Goal: Transaction & Acquisition: Purchase product/service

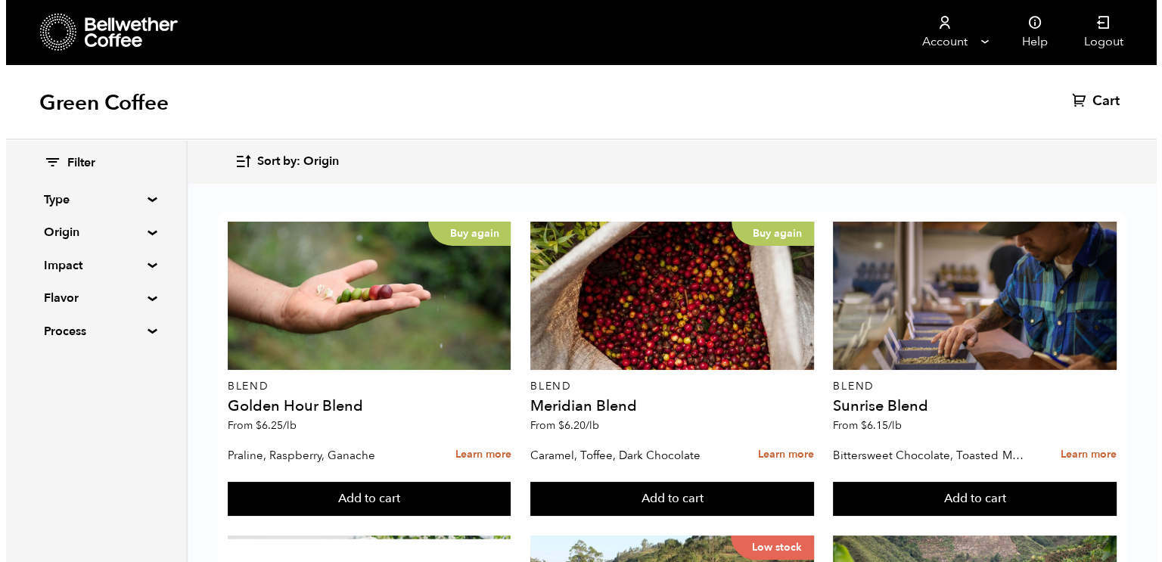
scroll to position [1572, 0]
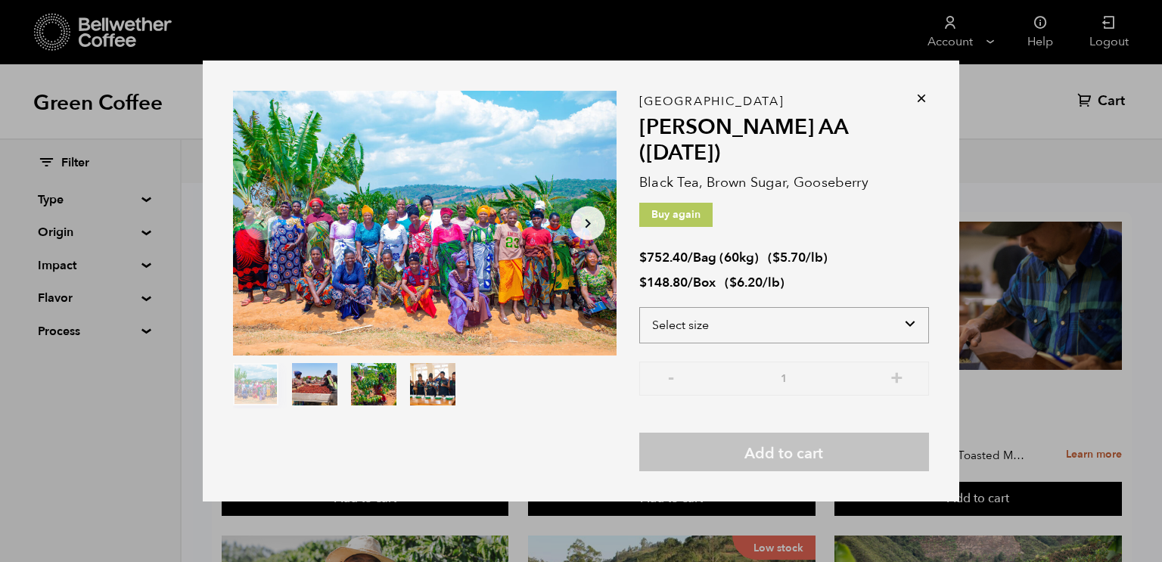
click at [907, 311] on select "Select size Bag (60kg) (132 lbs) Box (24 lbs)" at bounding box center [784, 325] width 290 height 36
click at [1007, 361] on div "Item 1 of 4 Arrow Left Arrow Right item 0 item 1 item 2 item 3 Item 1 of 4 Tanz…" at bounding box center [581, 281] width 1162 height 562
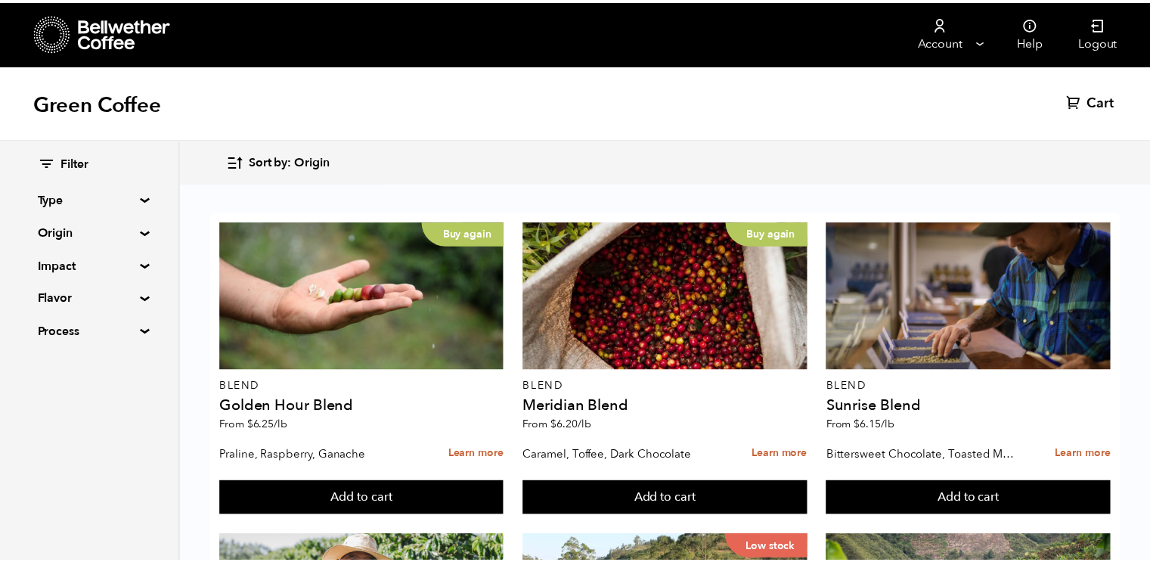
scroll to position [1571, 0]
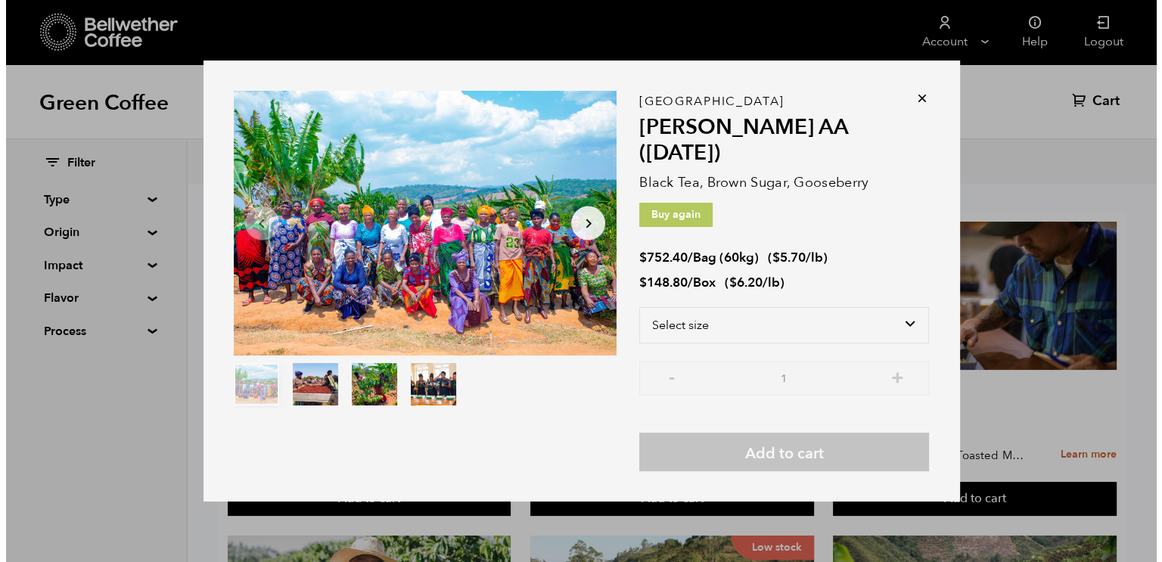
scroll to position [1572, 0]
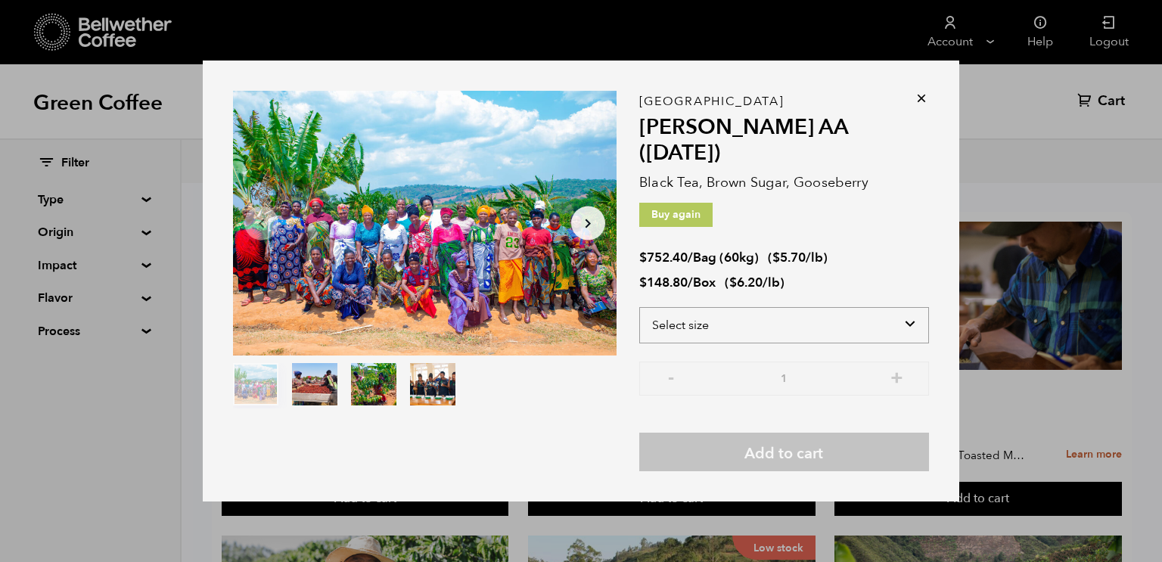
click at [910, 307] on select "Select size Bag (60kg) (132 lbs) Box (24 lbs)" at bounding box center [784, 325] width 290 height 36
select select "bag-3"
click at [639, 307] on select "Select size Bag (60kg) (132 lbs) Box (24 lbs)" at bounding box center [784, 325] width 290 height 36
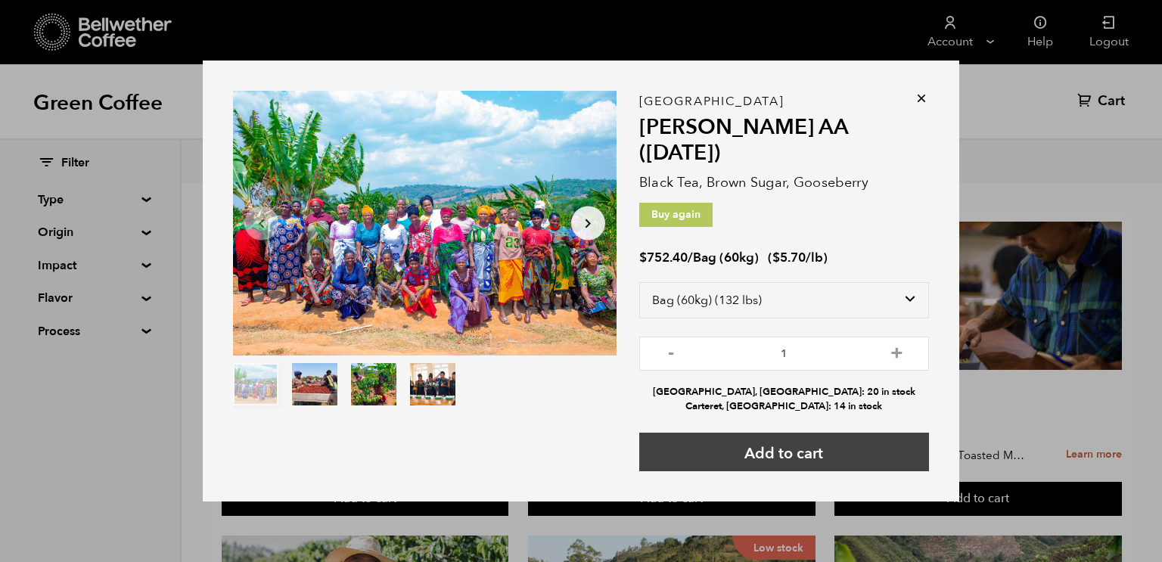
click at [848, 438] on button "Add to cart" at bounding box center [784, 452] width 290 height 39
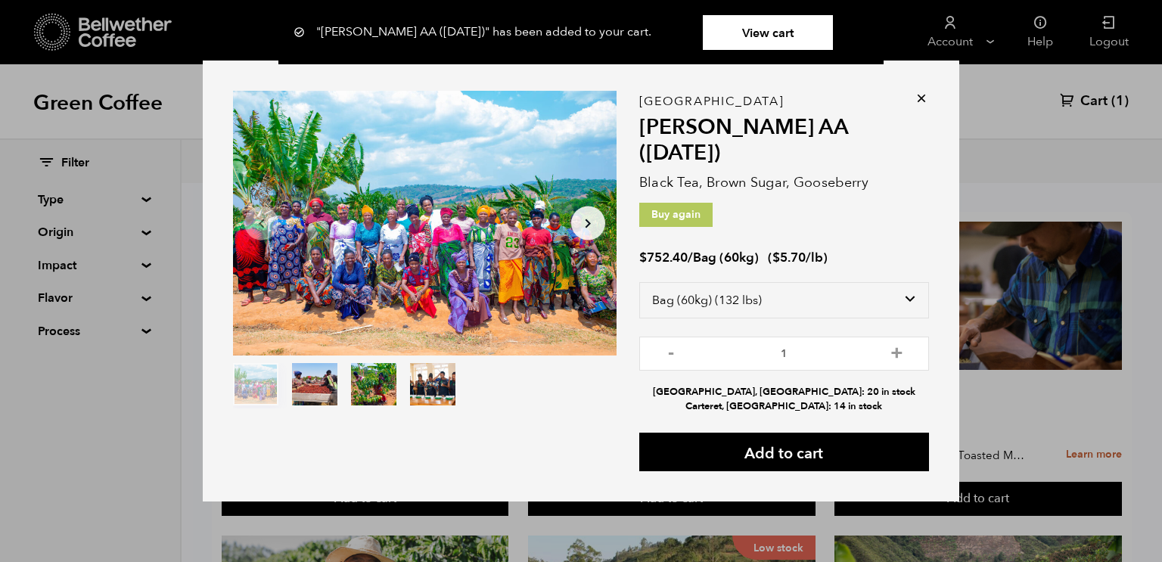
click at [784, 33] on link "View cart" at bounding box center [768, 32] width 130 height 35
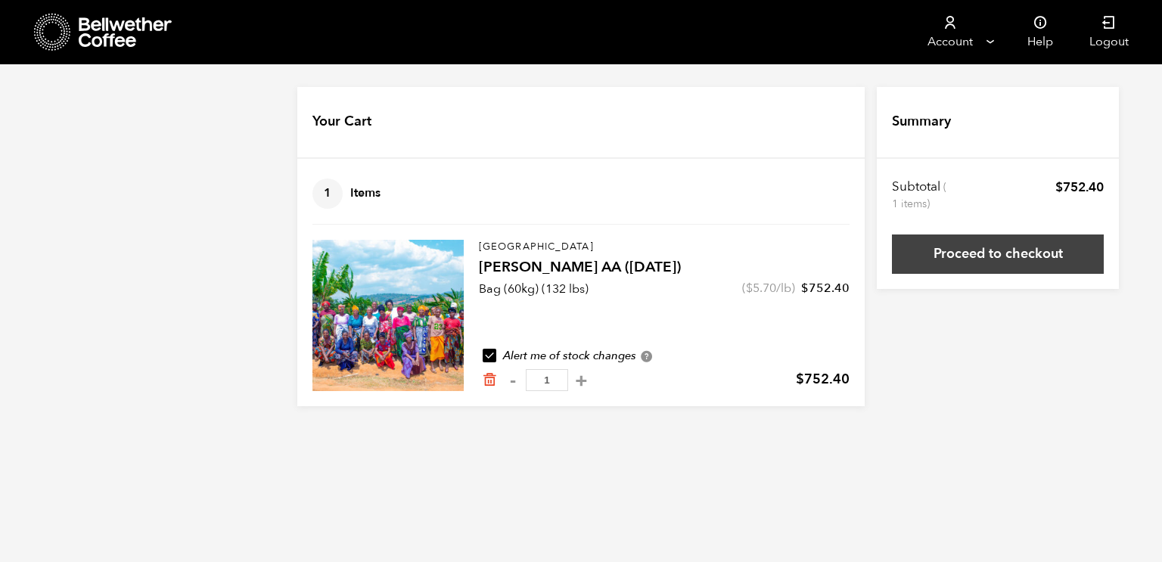
click at [986, 263] on link "Proceed to checkout" at bounding box center [998, 253] width 212 height 39
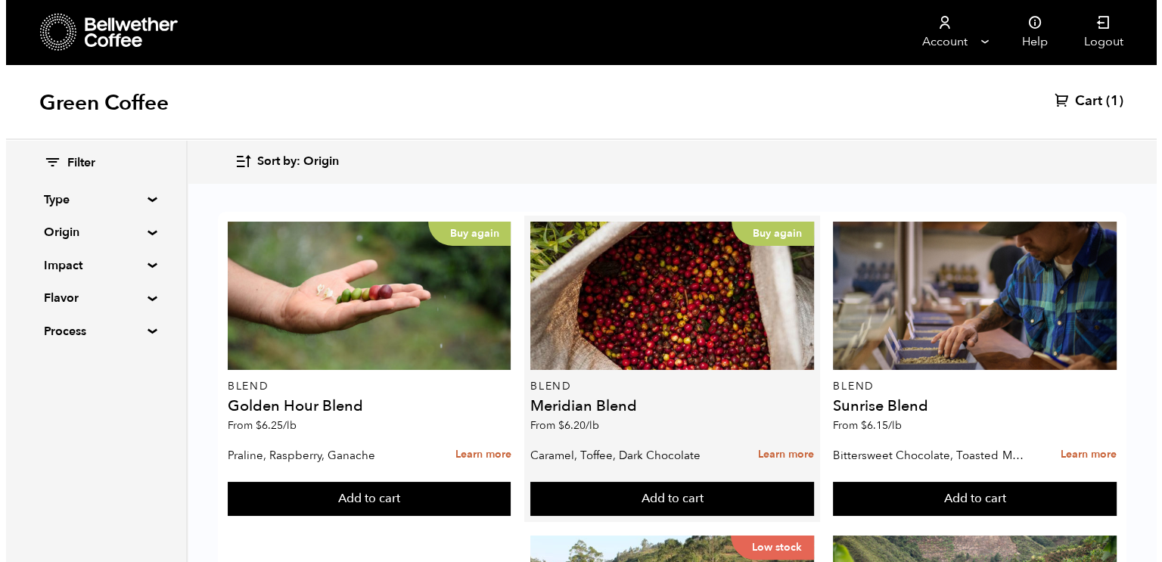
scroll to position [706, 0]
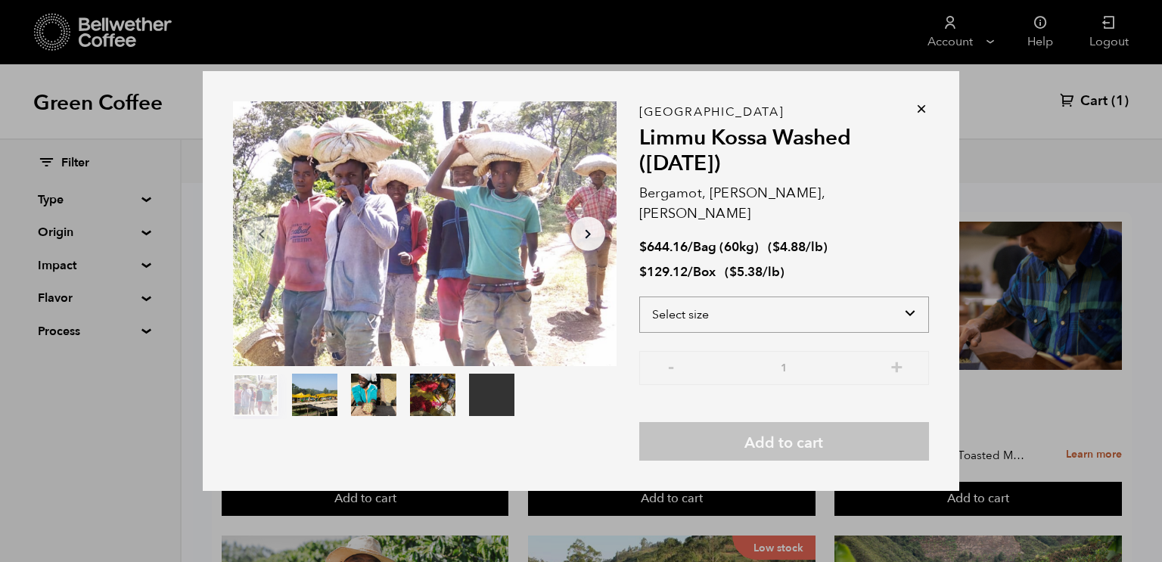
click at [906, 308] on select "Select size Bag (60kg) (132 lbs) Box (24 lbs)" at bounding box center [784, 315] width 290 height 36
click at [639, 297] on select "Select size Bag (60kg) (132 lbs) Box (24 lbs)" at bounding box center [784, 315] width 290 height 36
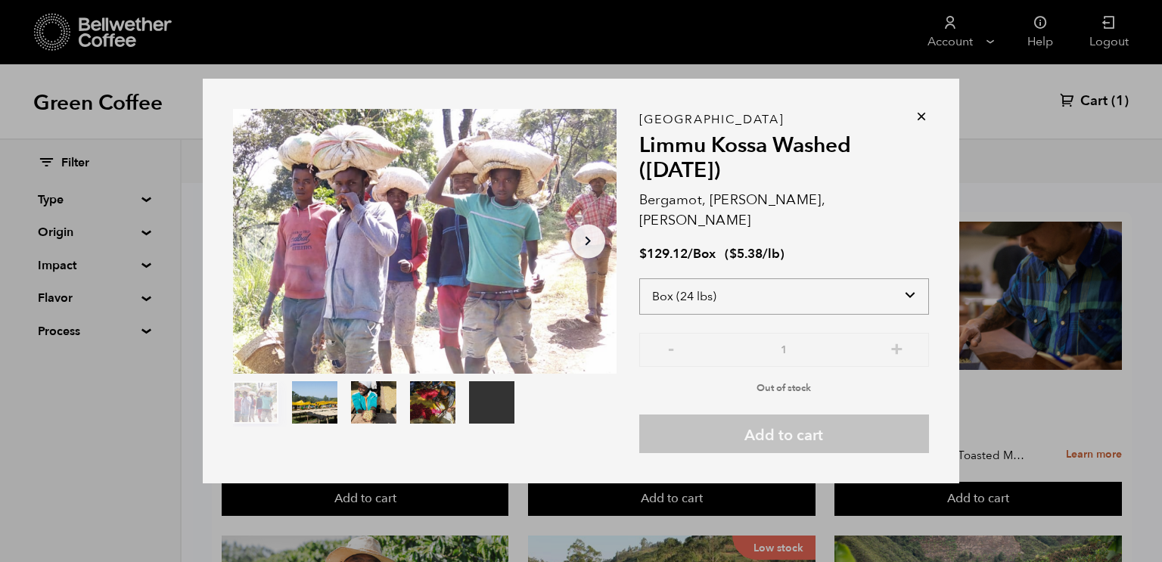
click at [889, 278] on select "Select size Bag (60kg) (132 lbs) Box (24 lbs)" at bounding box center [784, 296] width 290 height 36
select select "bag-3"
click at [639, 278] on select "Select size Bag (60kg) (132 lbs) Box (24 lbs)" at bounding box center [784, 296] width 290 height 36
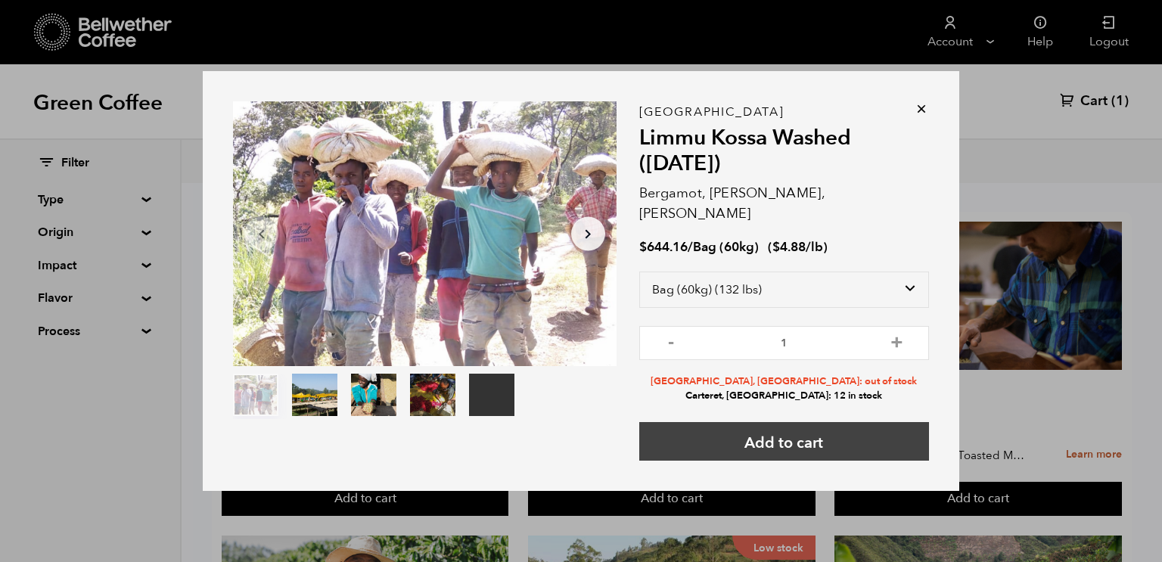
click at [865, 444] on button "Add to cart" at bounding box center [784, 441] width 290 height 39
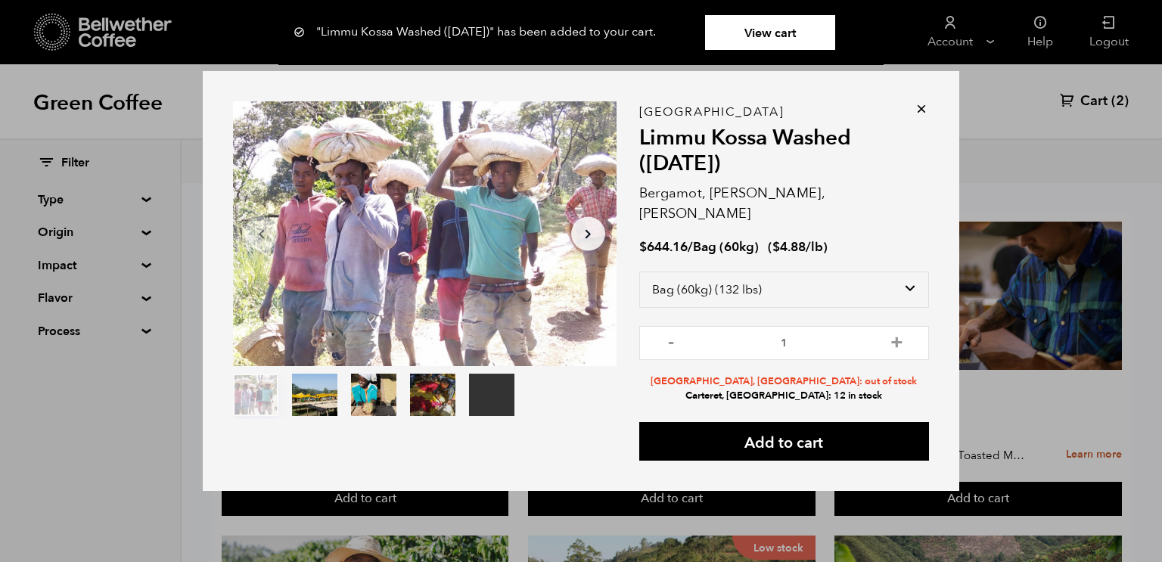
click at [793, 39] on link "View cart" at bounding box center [770, 32] width 130 height 35
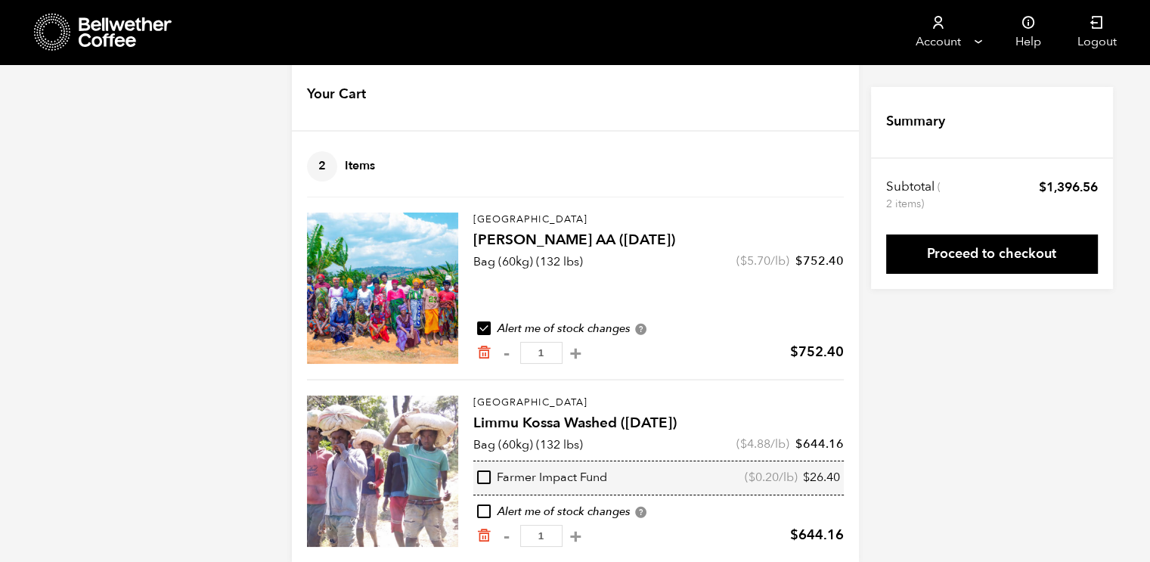
scroll to position [50, 0]
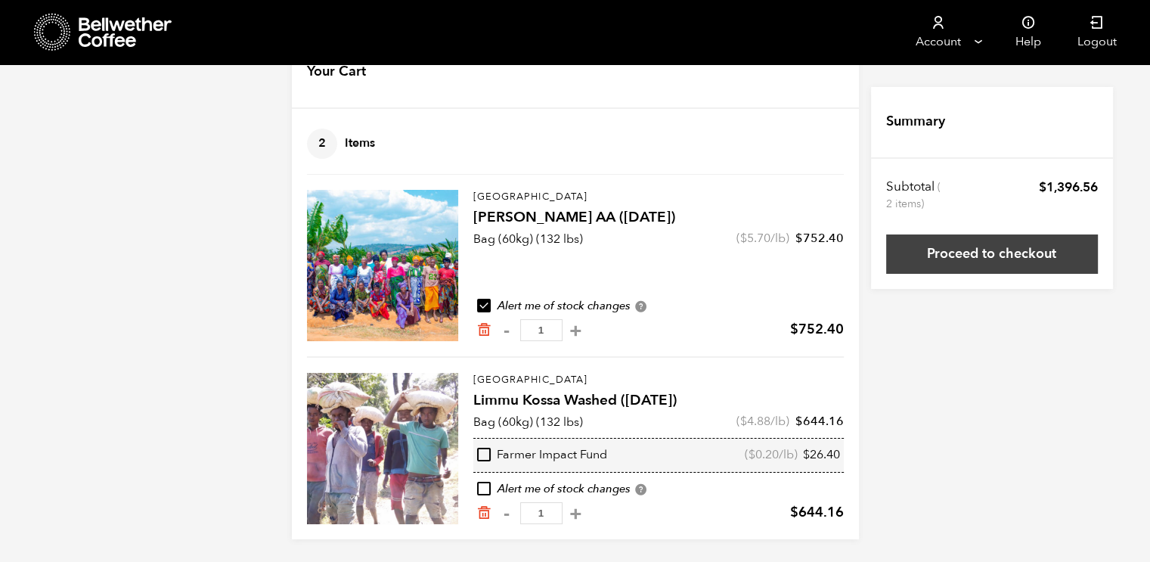
click at [992, 256] on link "Proceed to checkout" at bounding box center [993, 253] width 212 height 39
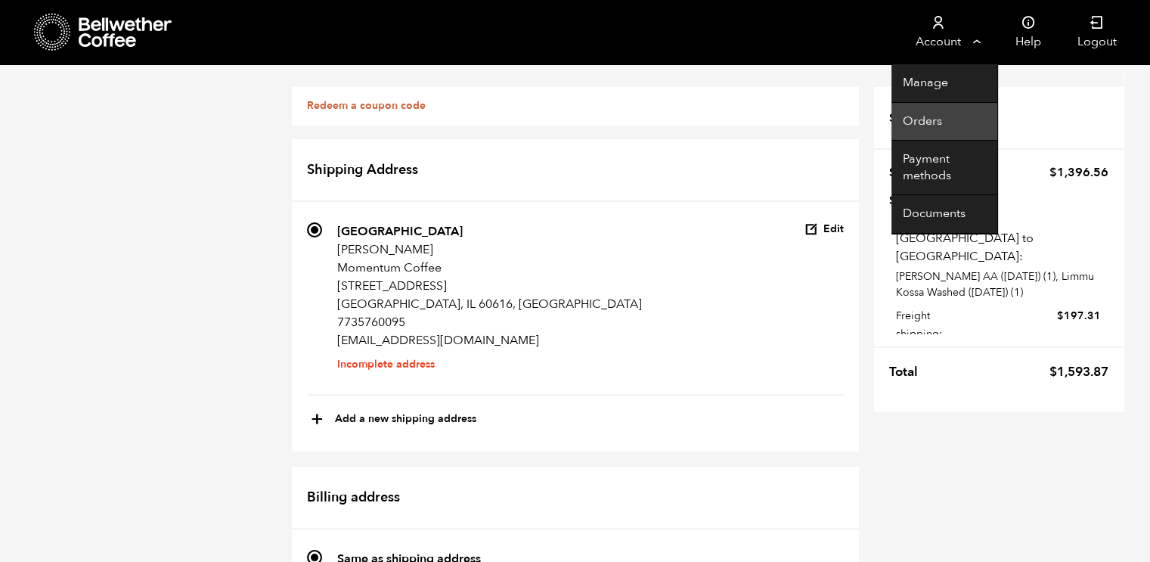
click at [926, 115] on link "Orders" at bounding box center [945, 122] width 106 height 39
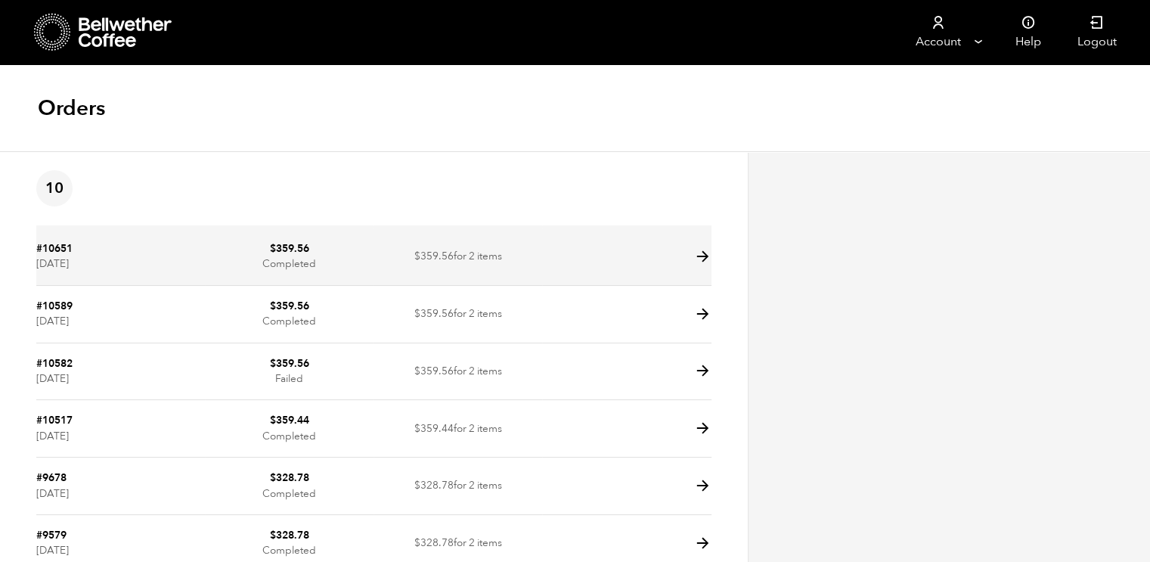
click at [309, 267] on td "$ 359.56 Completed" at bounding box center [289, 256] width 169 height 57
click at [699, 264] on icon at bounding box center [702, 256] width 17 height 17
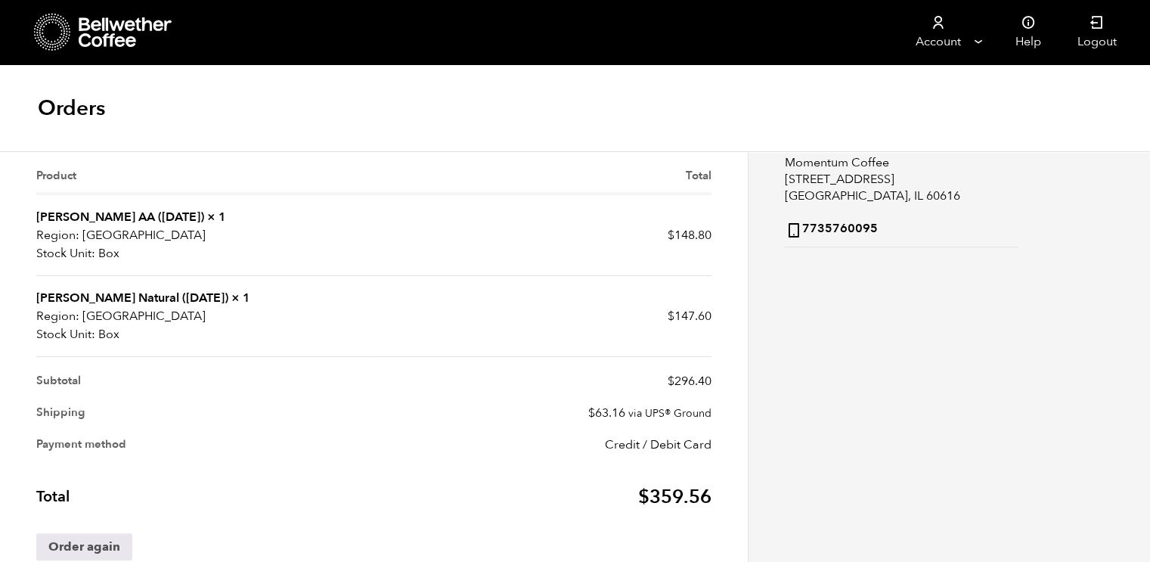
scroll to position [305, 0]
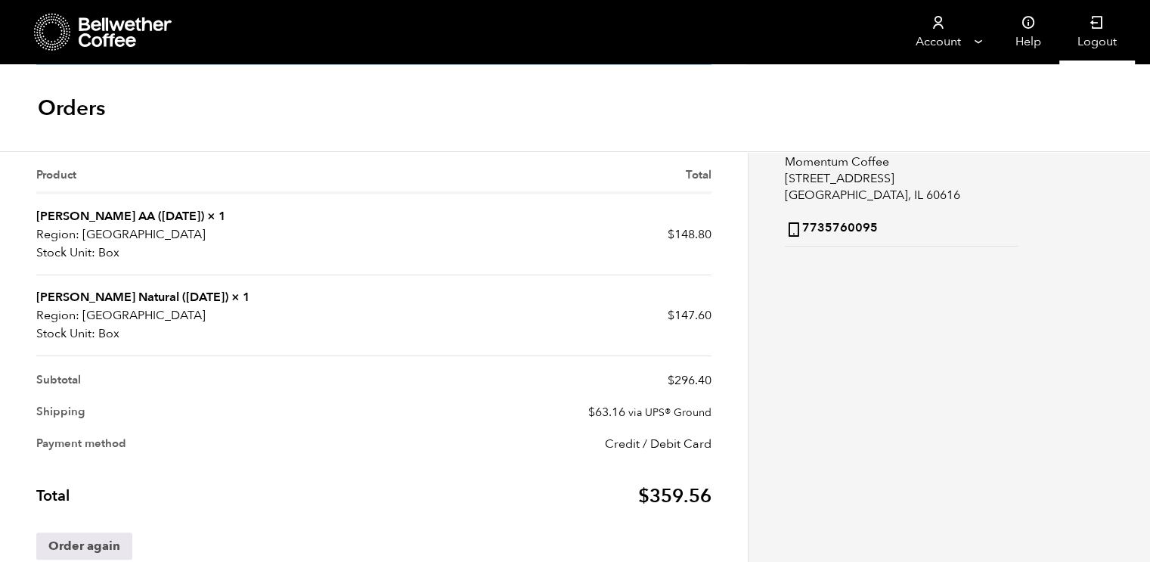
click at [1106, 48] on link "Logout" at bounding box center [1098, 32] width 76 height 64
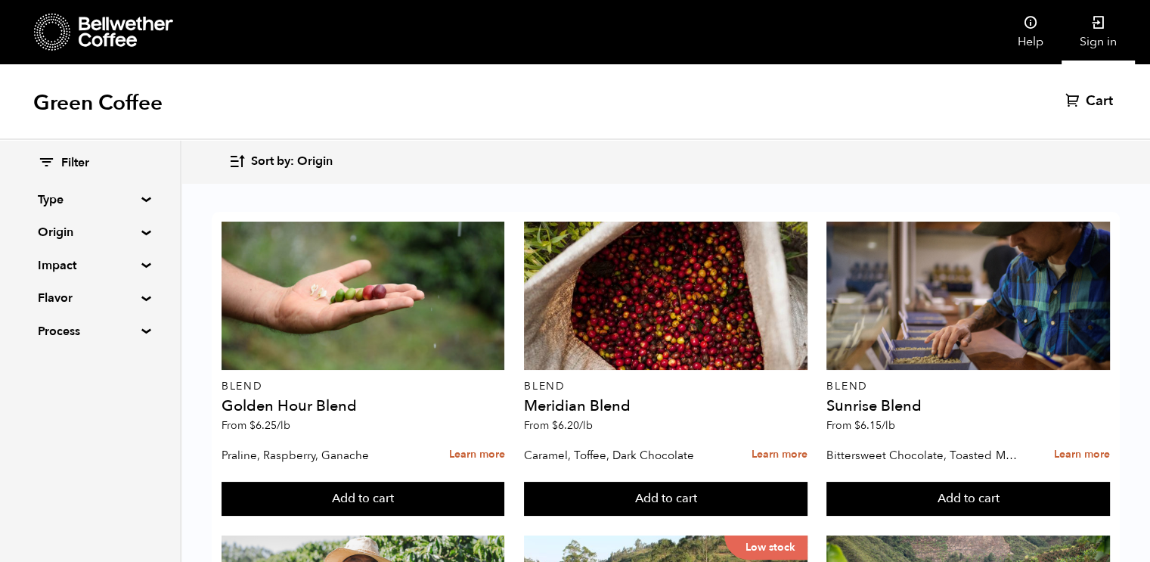
click at [1110, 39] on link "Sign in" at bounding box center [1098, 32] width 73 height 64
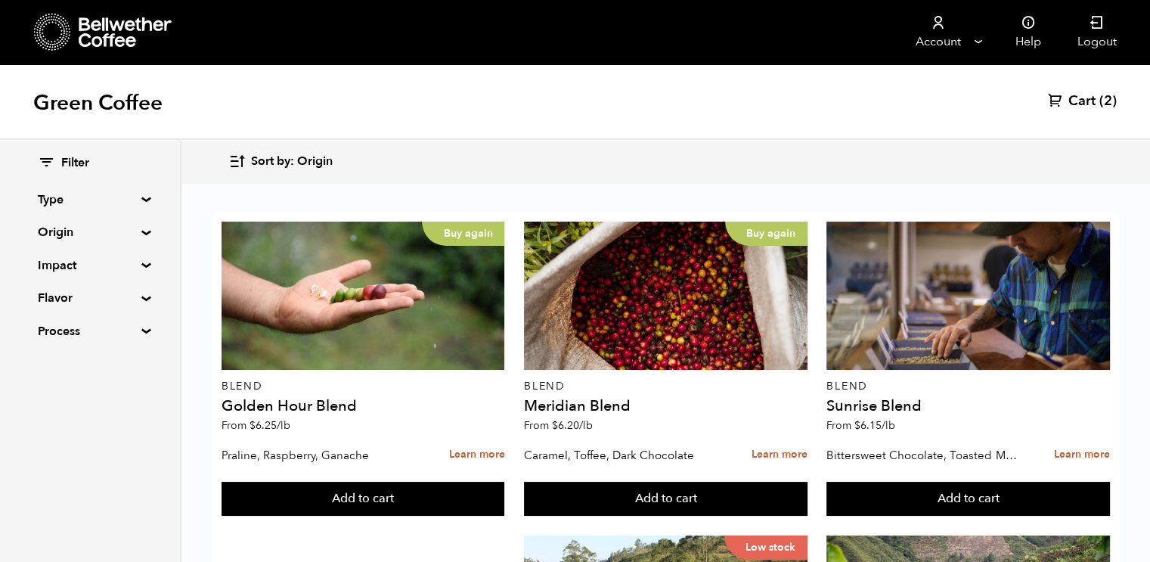
click at [1082, 101] on span "Cart" at bounding box center [1082, 101] width 27 height 18
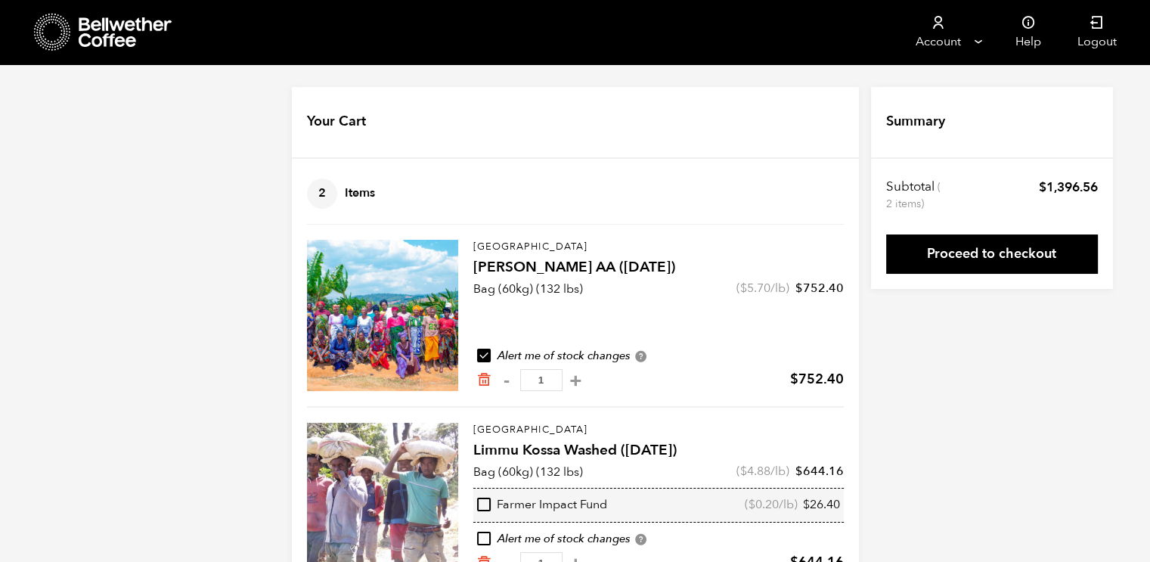
click at [139, 30] on icon at bounding box center [126, 32] width 95 height 30
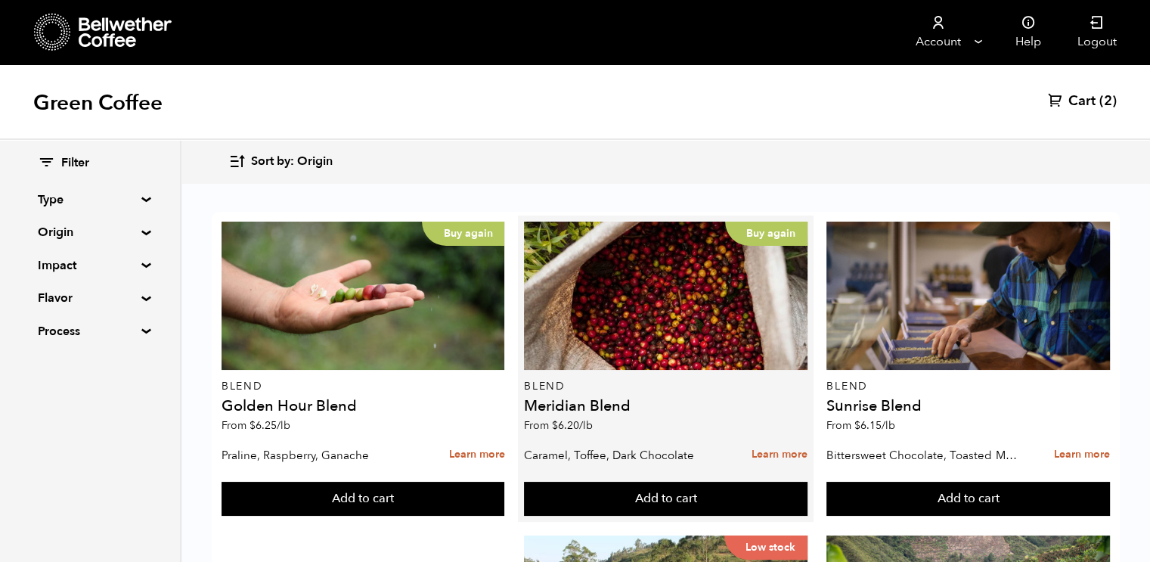
scroll to position [18, 0]
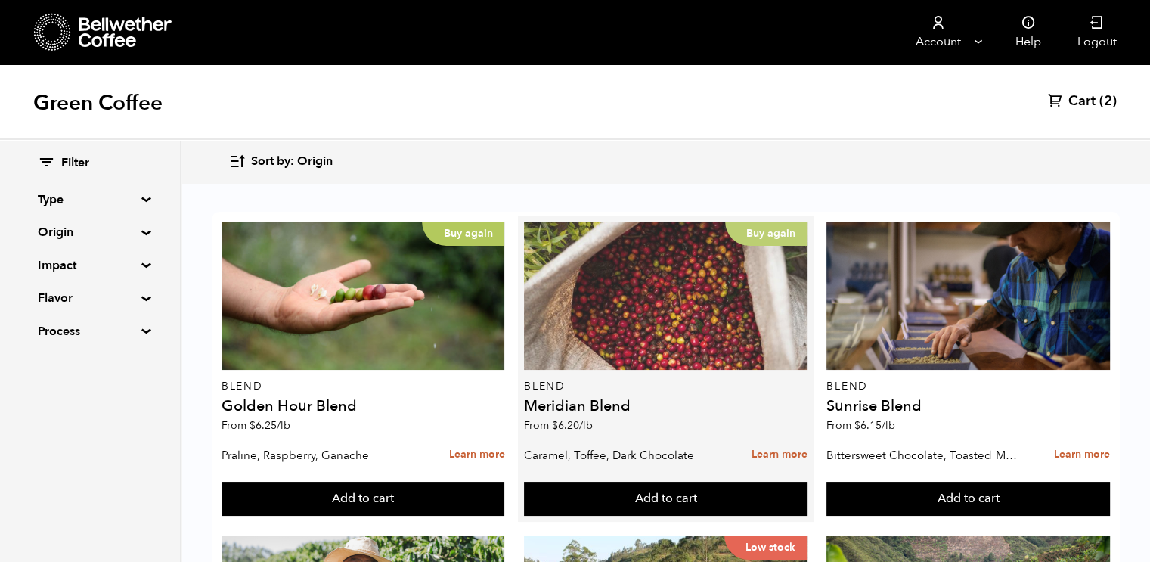
click at [637, 314] on div "Buy again" at bounding box center [666, 296] width 284 height 148
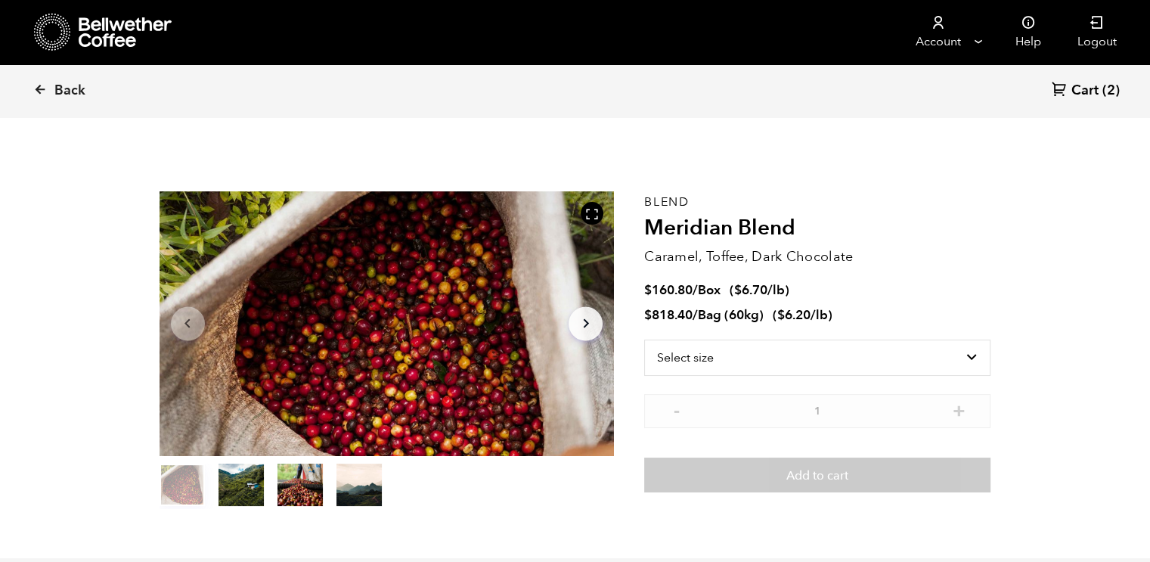
scroll to position [657, 806]
click at [45, 93] on icon at bounding box center [40, 89] width 14 height 14
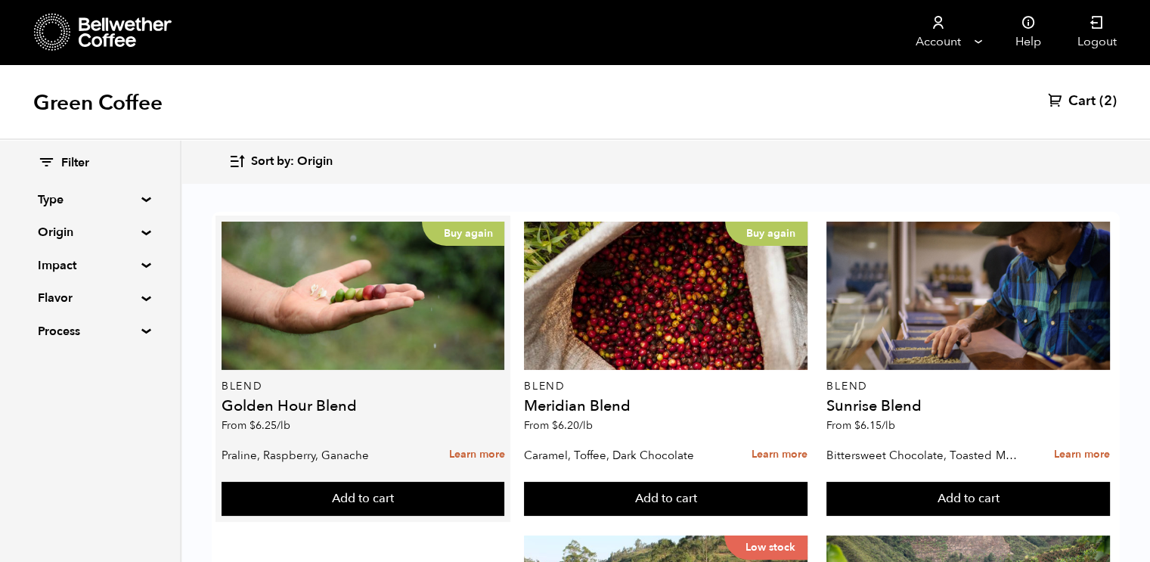
scroll to position [247, 0]
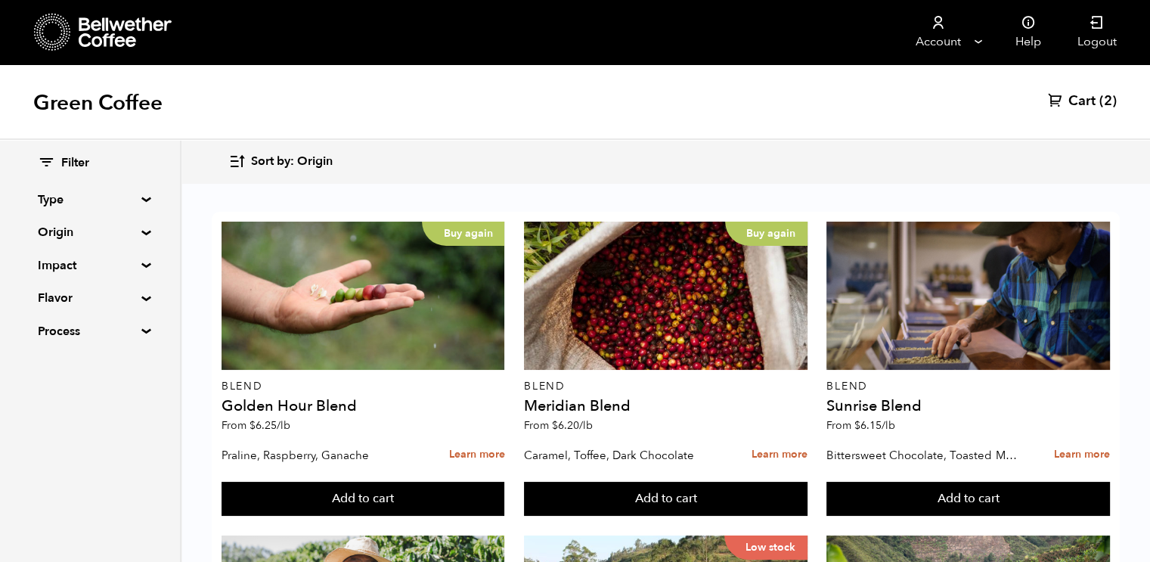
click at [76, 164] on span "Filter" at bounding box center [75, 163] width 28 height 17
click at [50, 161] on icon at bounding box center [46, 163] width 17 height 18
click at [64, 162] on span "Filter" at bounding box center [75, 163] width 28 height 17
click at [43, 160] on icon at bounding box center [46, 163] width 17 height 18
click at [139, 200] on summary "Type" at bounding box center [90, 200] width 104 height 18
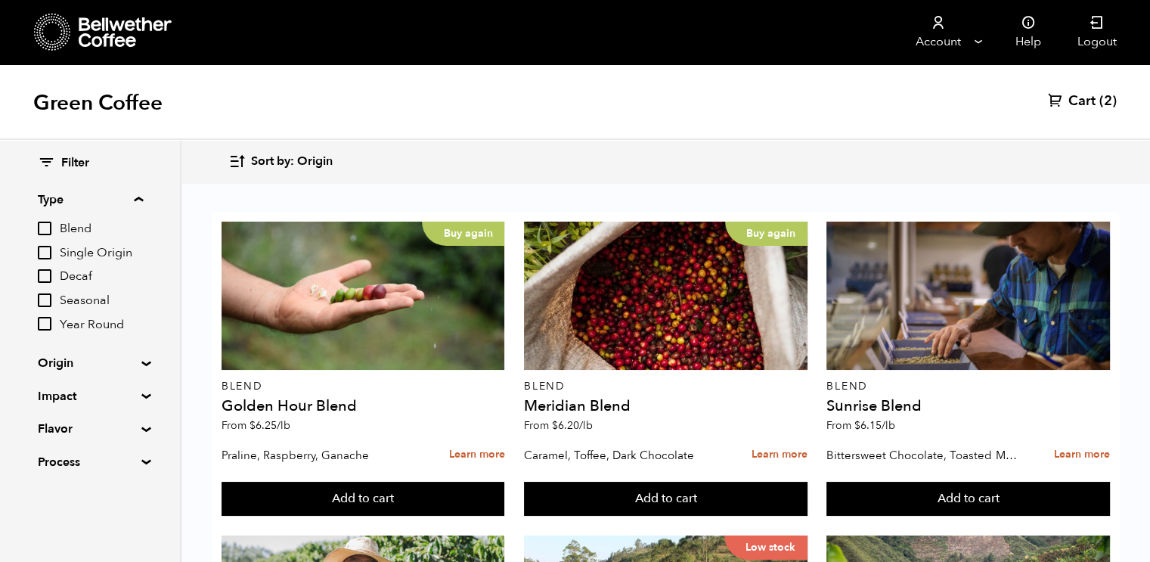
click at [51, 247] on input "Single Origin" at bounding box center [45, 253] width 14 height 14
checkbox input "true"
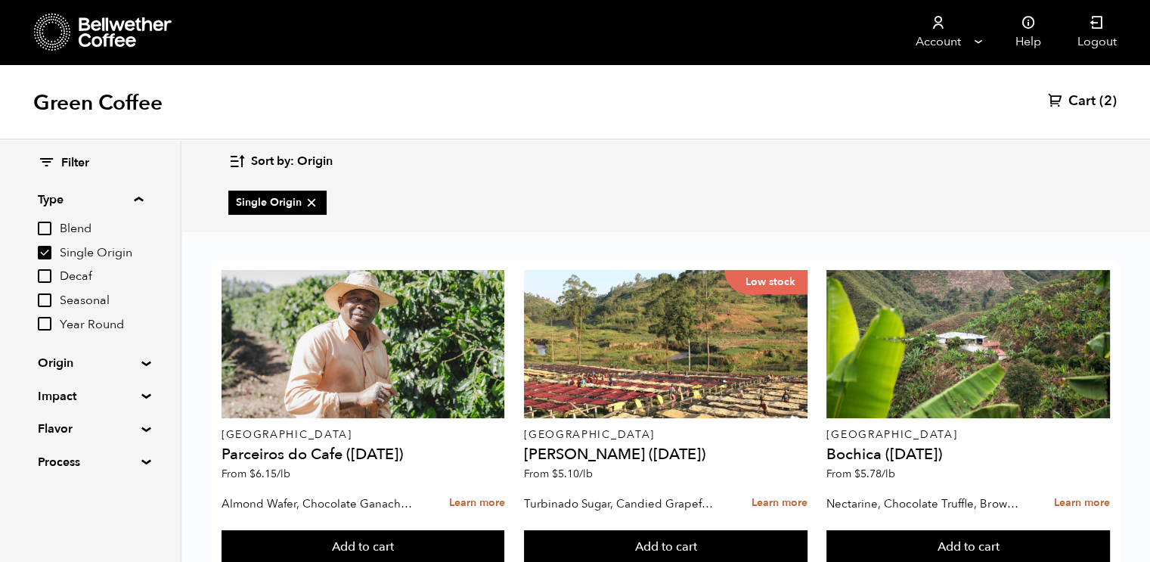
click at [139, 462] on summary "Process" at bounding box center [90, 462] width 104 height 18
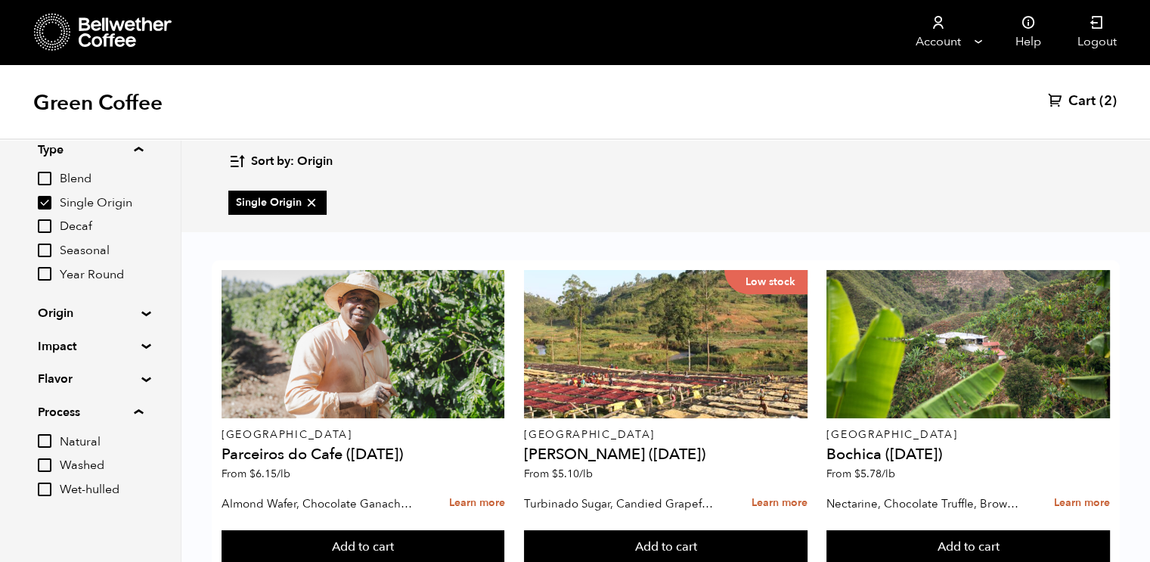
scroll to position [54, 0]
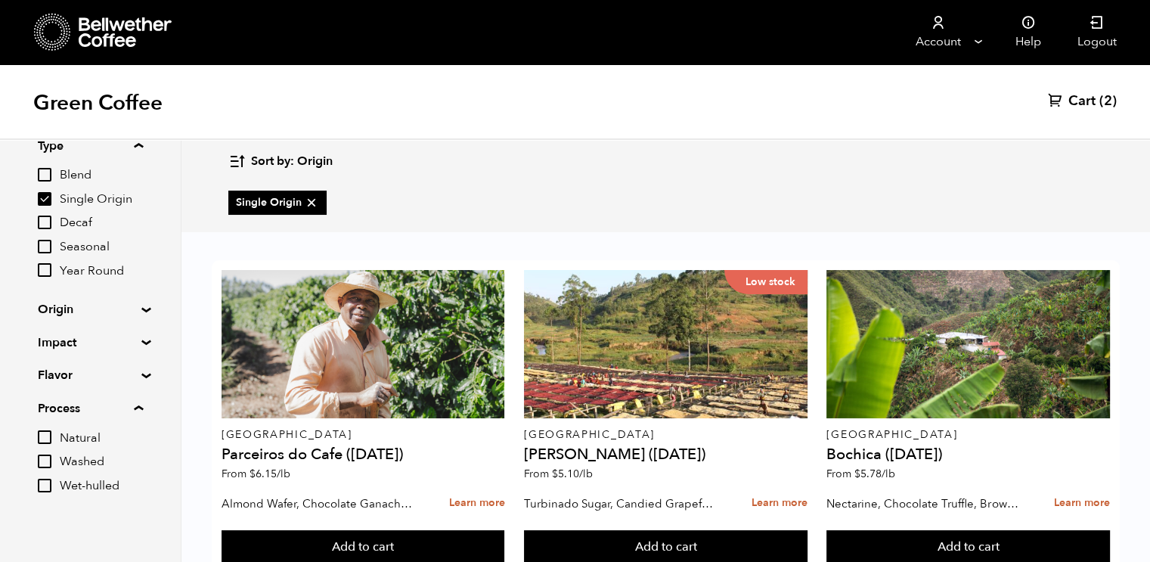
click at [49, 438] on input "Natural" at bounding box center [45, 437] width 14 height 14
checkbox input "true"
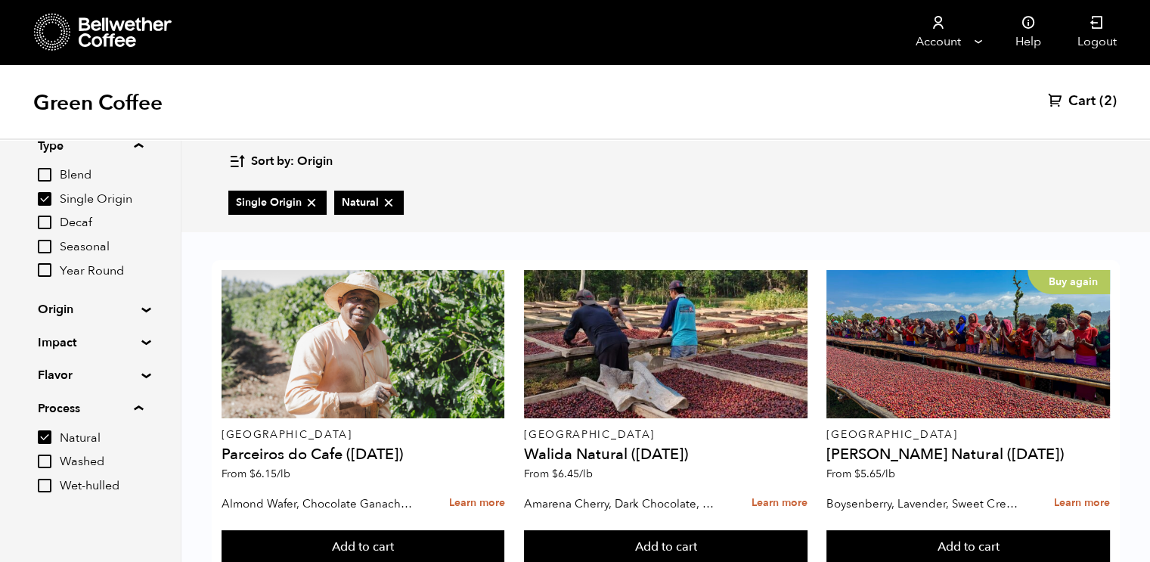
scroll to position [50, 0]
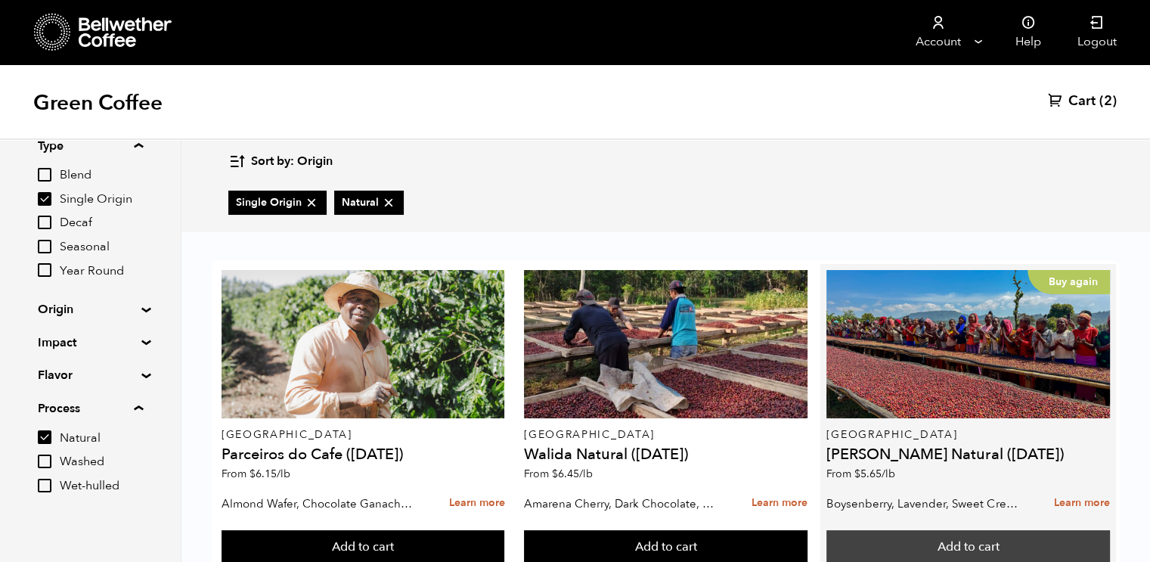
click at [1017, 530] on button "Add to cart" at bounding box center [969, 547] width 284 height 35
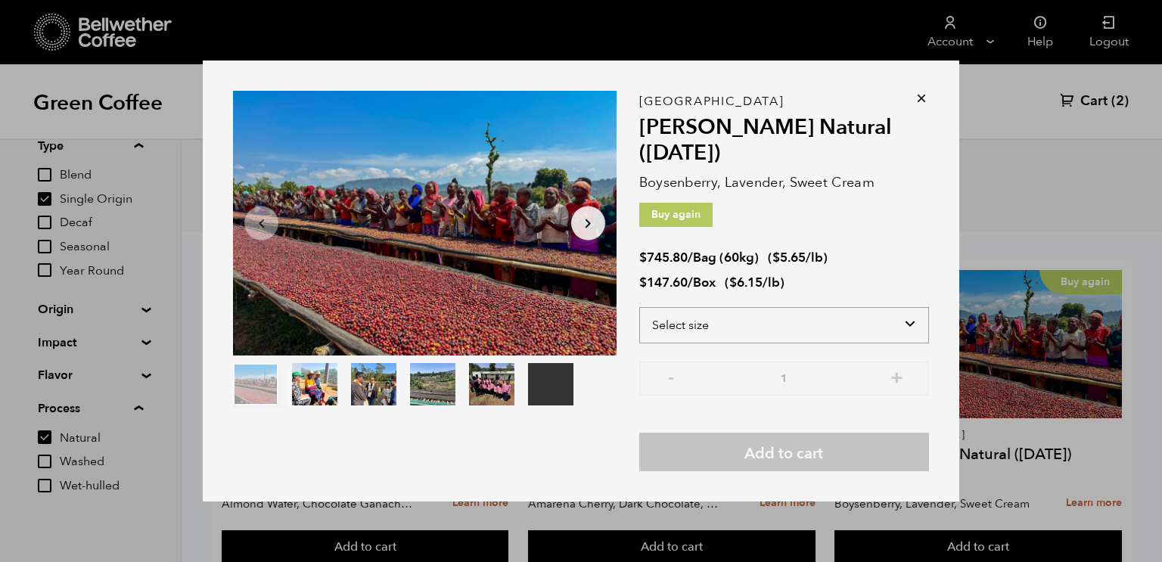
click at [908, 323] on select "Select size Bag (60kg) (132 lbs) Box (24 lbs)" at bounding box center [784, 325] width 290 height 36
select select "bag-3"
click at [639, 307] on select "Select size Bag (60kg) (132 lbs) Box (24 lbs)" at bounding box center [784, 325] width 290 height 36
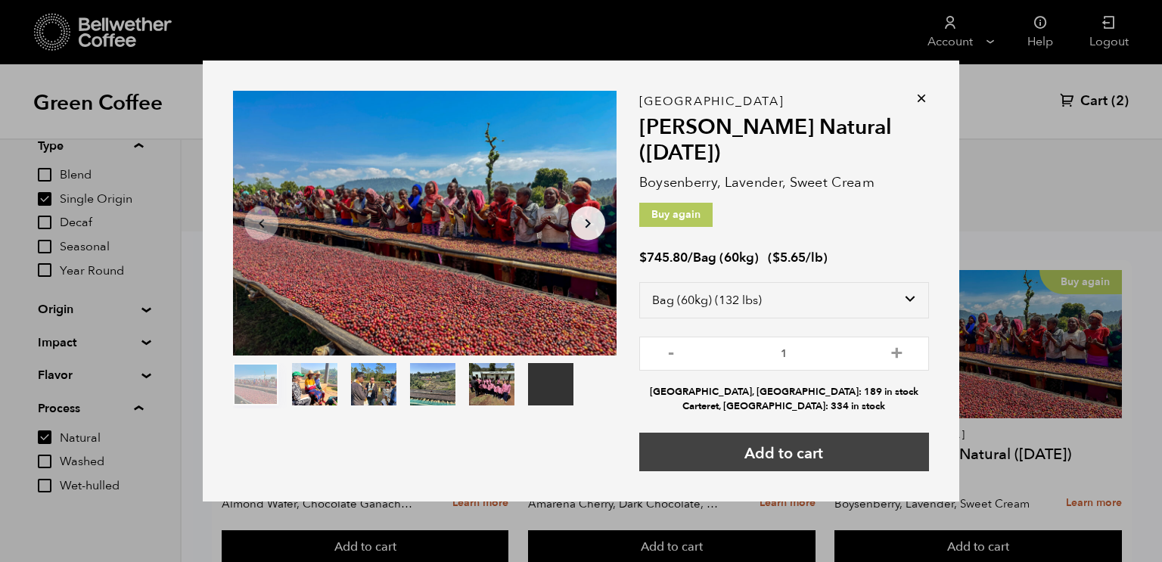
click at [865, 450] on button "Add to cart" at bounding box center [784, 452] width 290 height 39
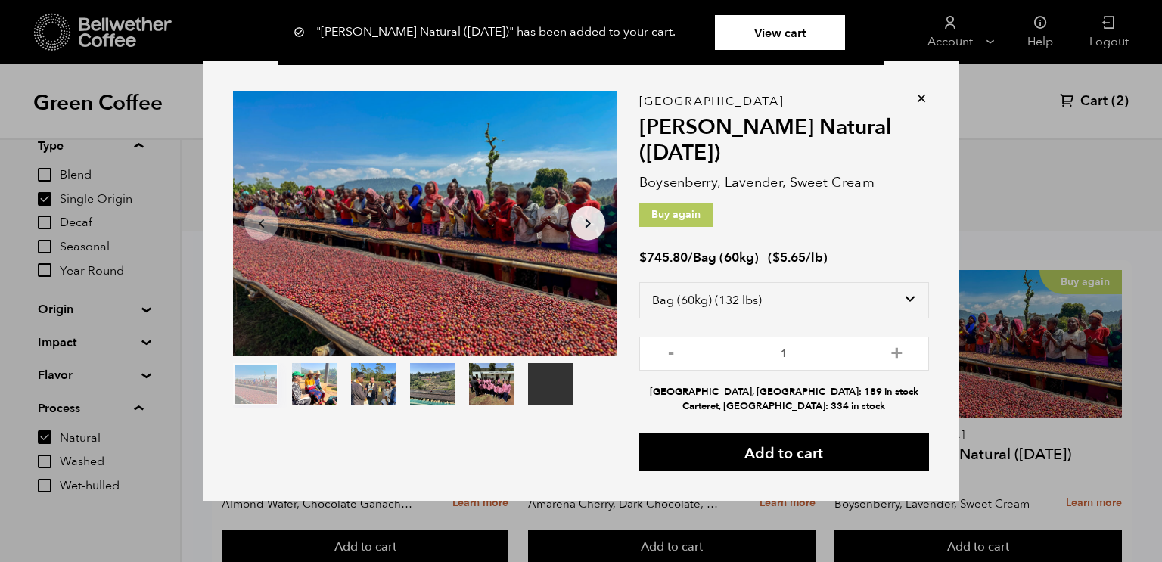
click at [1017, 425] on div "Your browser does not support the video tag. Item 1 of 6 Your browser does not …" at bounding box center [581, 281] width 1162 height 562
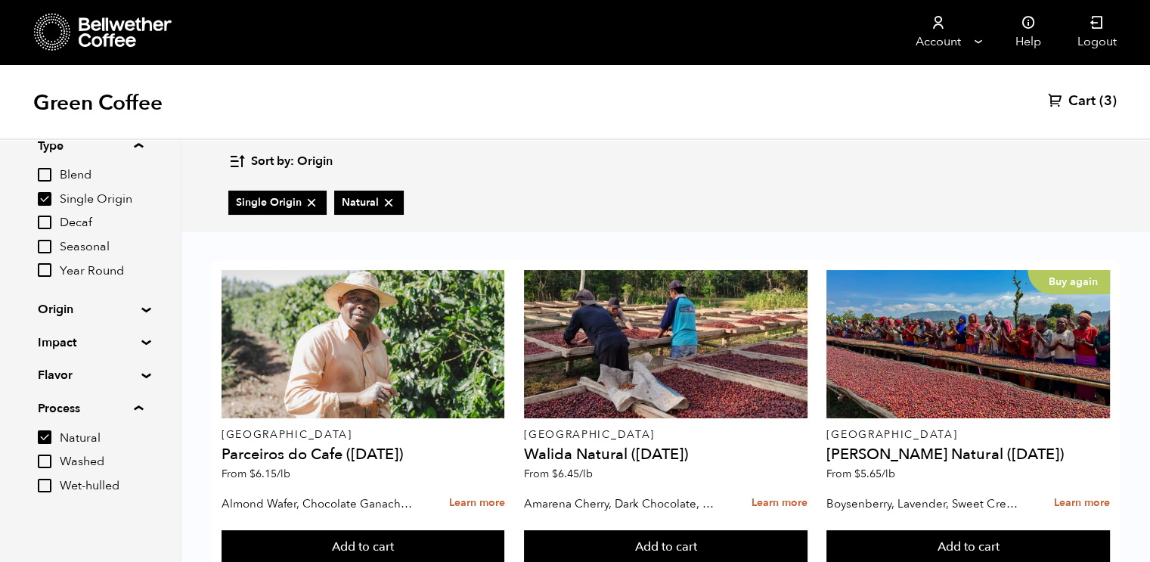
click at [51, 438] on input "Natural" at bounding box center [45, 437] width 14 height 14
checkbox input "false"
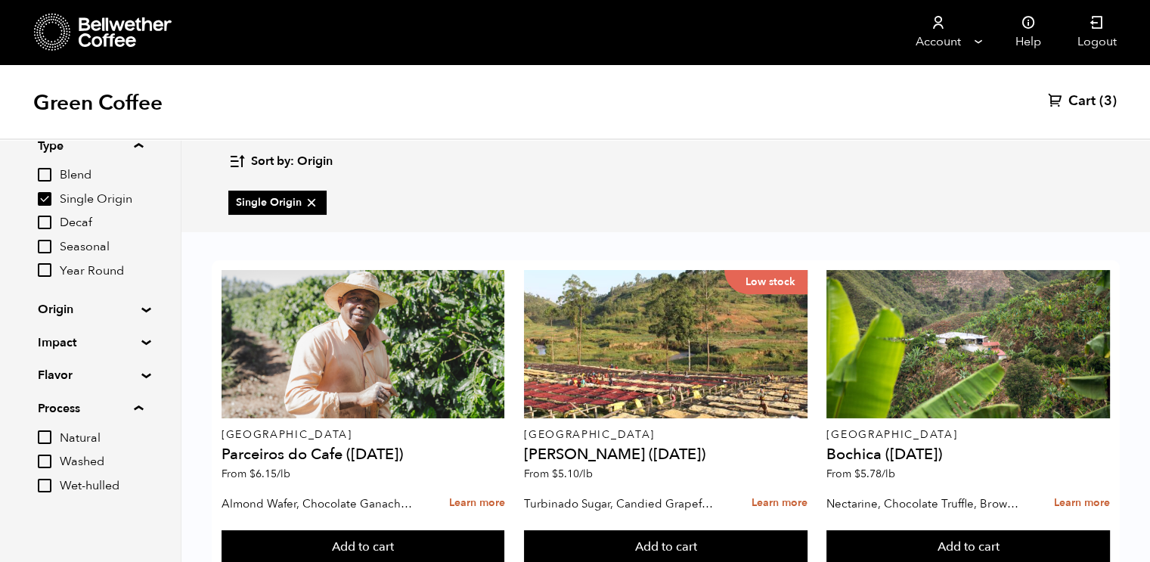
click at [48, 460] on input "Washed" at bounding box center [45, 462] width 14 height 14
checkbox input "true"
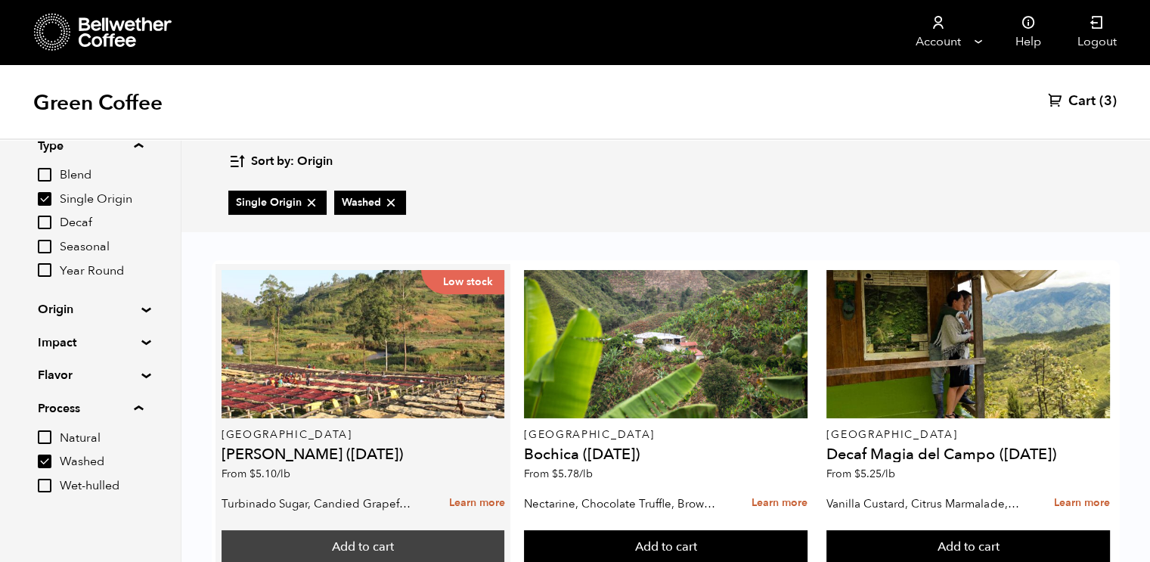
scroll to position [955, 0]
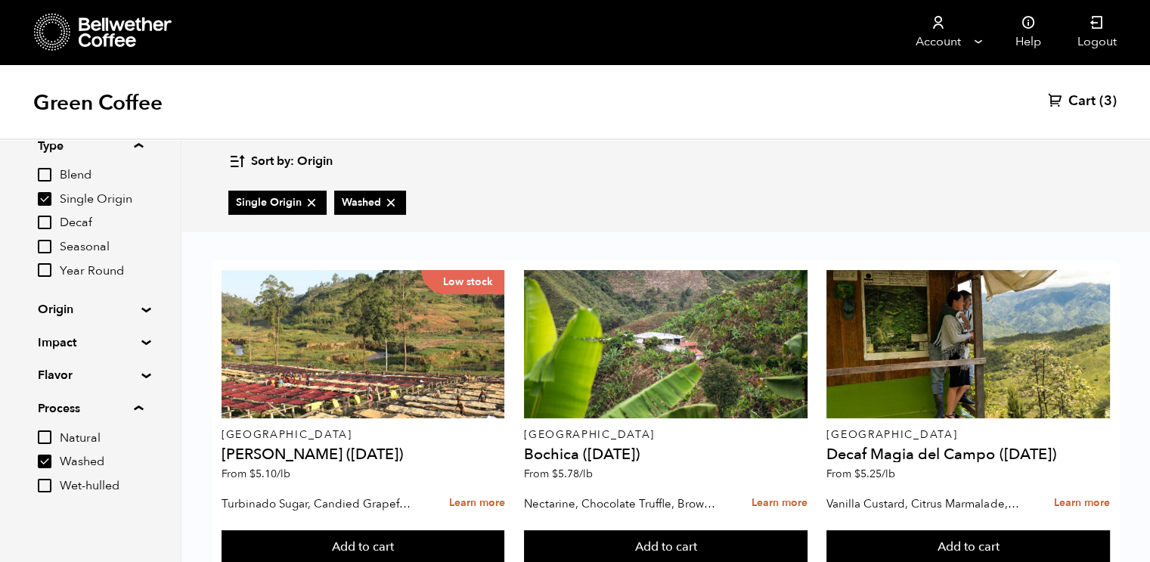
click at [1089, 99] on span "Cart" at bounding box center [1082, 101] width 27 height 18
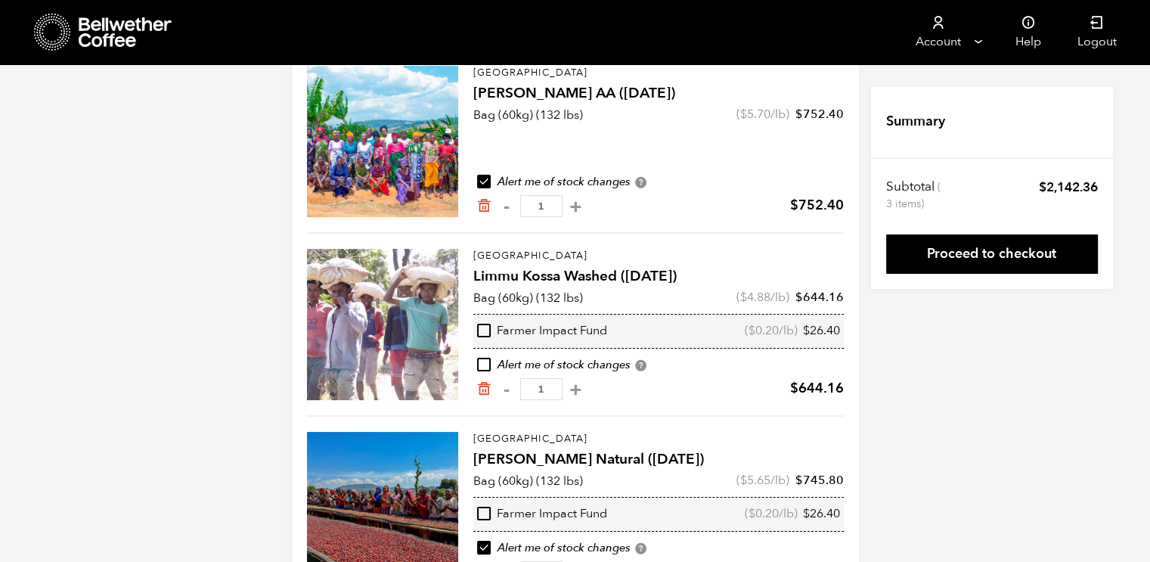
scroll to position [175, 0]
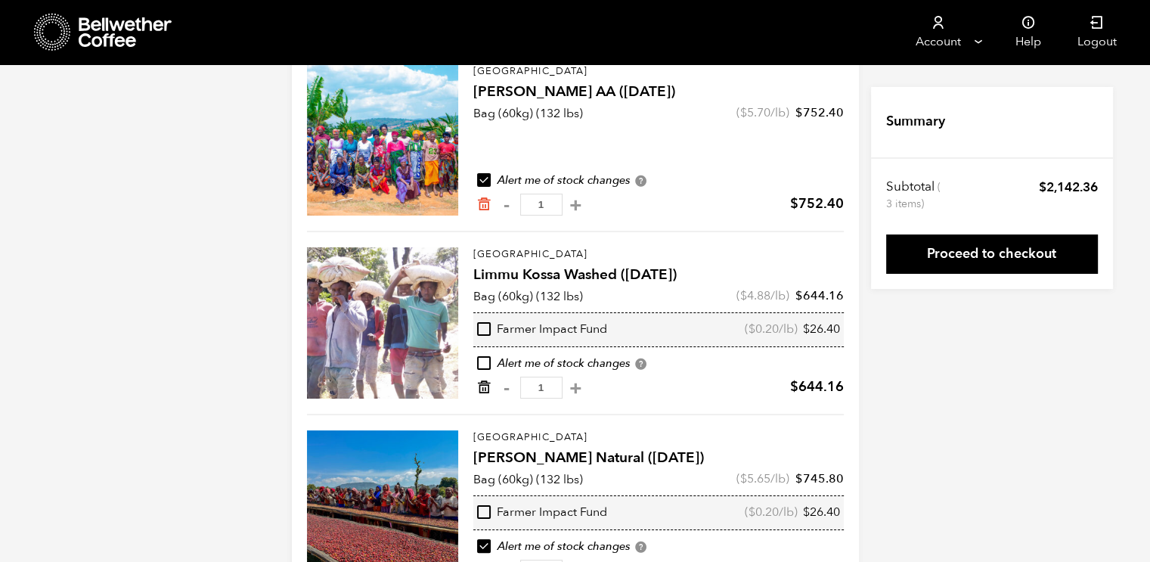
click at [489, 387] on icon "Remove from cart" at bounding box center [484, 387] width 15 height 15
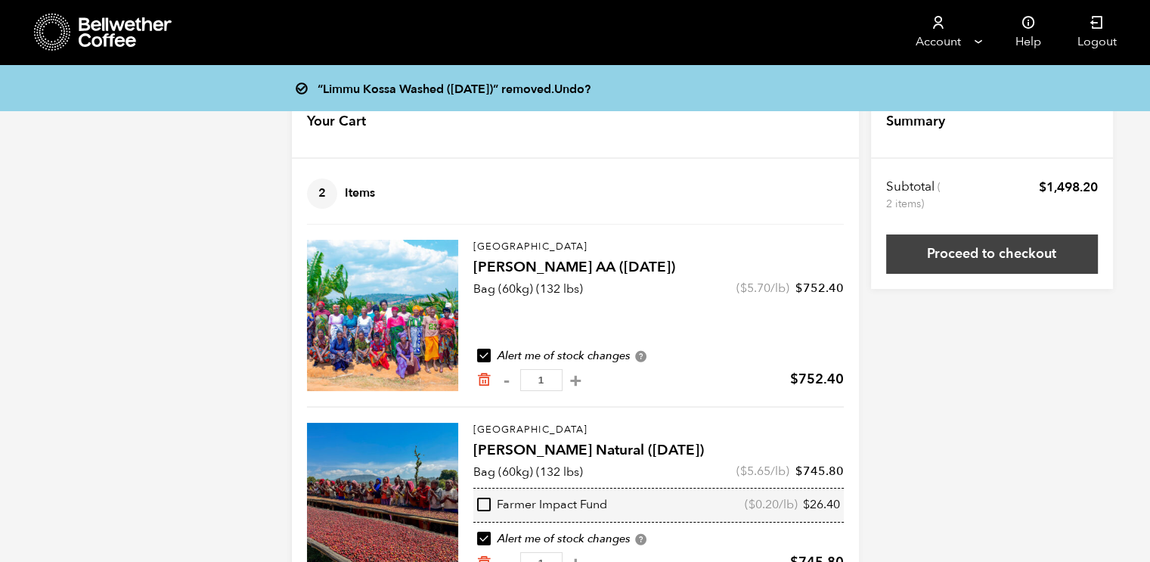
click at [995, 259] on link "Proceed to checkout" at bounding box center [993, 253] width 212 height 39
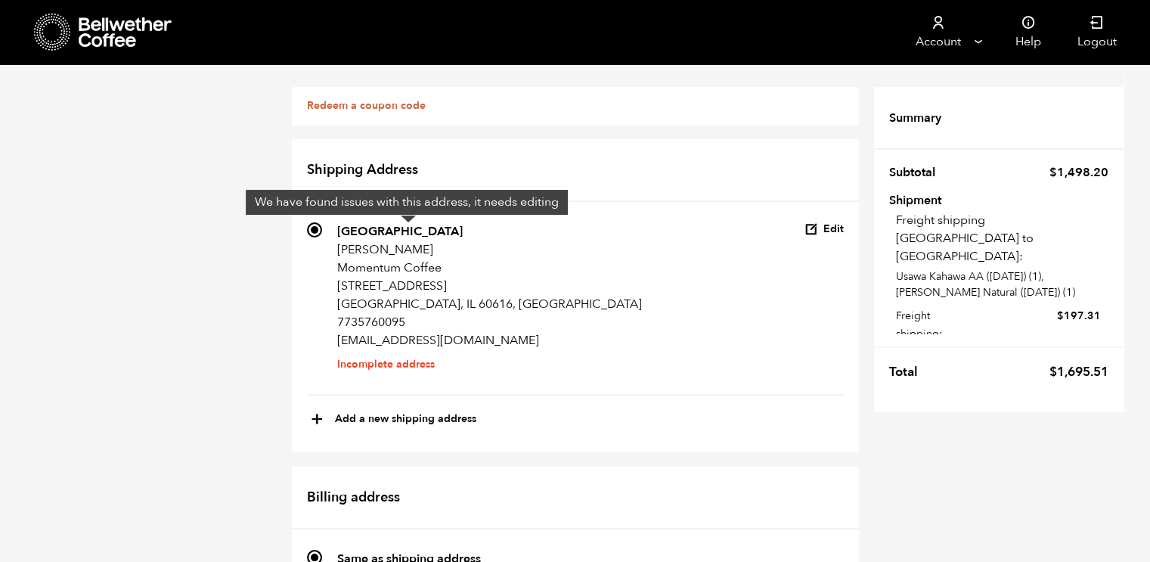
click at [416, 365] on li "Incomplete address" at bounding box center [489, 365] width 305 height 0
click at [322, 238] on input "594 South Loop [PERSON_NAME] Momentum Coffee [STREET_ADDRESS] [EMAIL_ADDRESS][D…" at bounding box center [314, 229] width 15 height 15
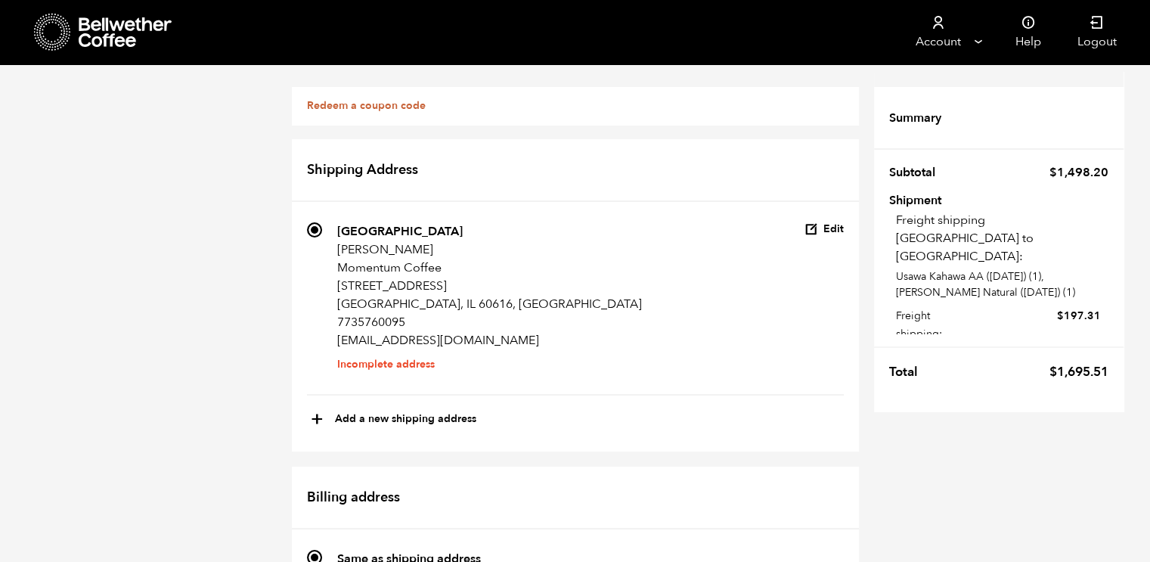
click at [402, 365] on li "Incomplete address" at bounding box center [489, 365] width 305 height 0
click at [322, 238] on input "594 South Loop [PERSON_NAME] Momentum Coffee [STREET_ADDRESS] [EMAIL_ADDRESS][D…" at bounding box center [314, 229] width 15 height 15
click at [837, 216] on div "Shipping Address Finding the best rate for your shipment. Please allow up to on…" at bounding box center [575, 295] width 567 height 312
click at [835, 223] on button "Edit" at bounding box center [824, 229] width 39 height 14
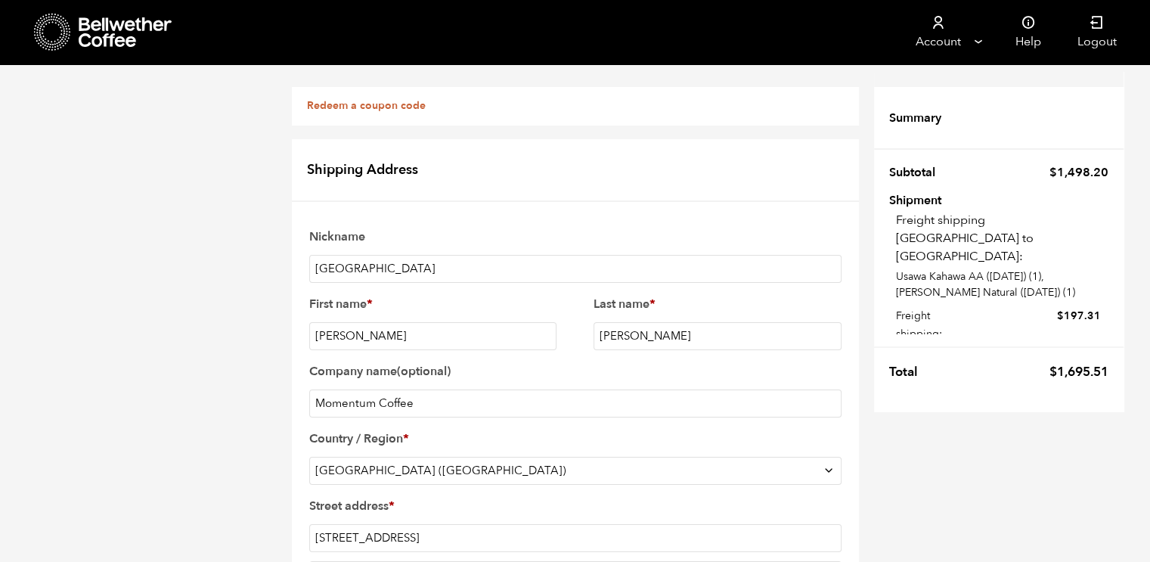
scroll to position [632, 0]
checkbox input "true"
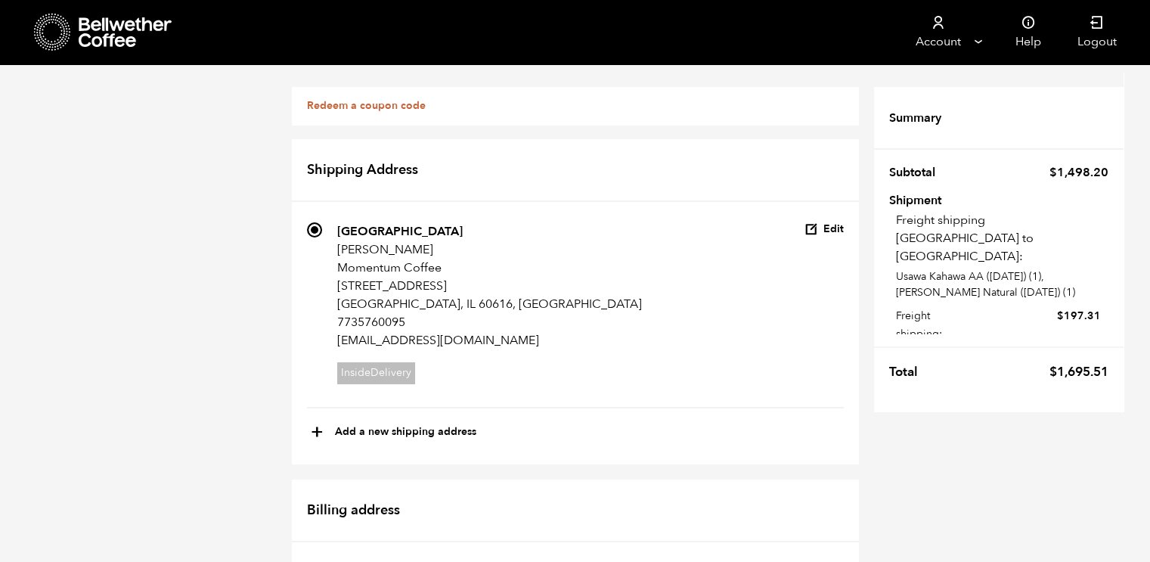
scroll to position [955, 0]
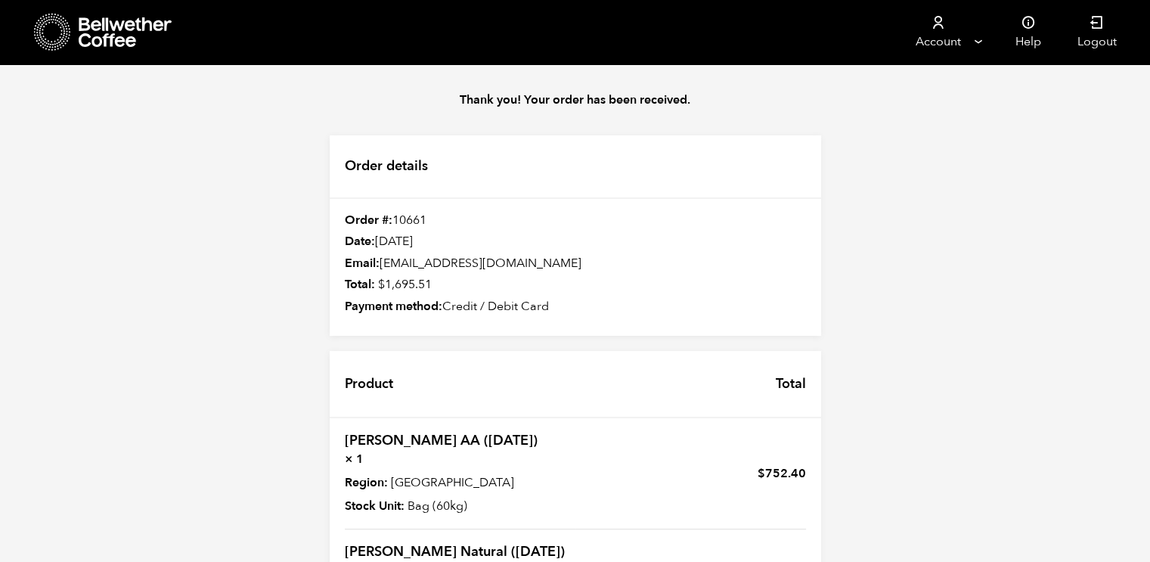
scroll to position [265, 0]
